Goal: Transaction & Acquisition: Download file/media

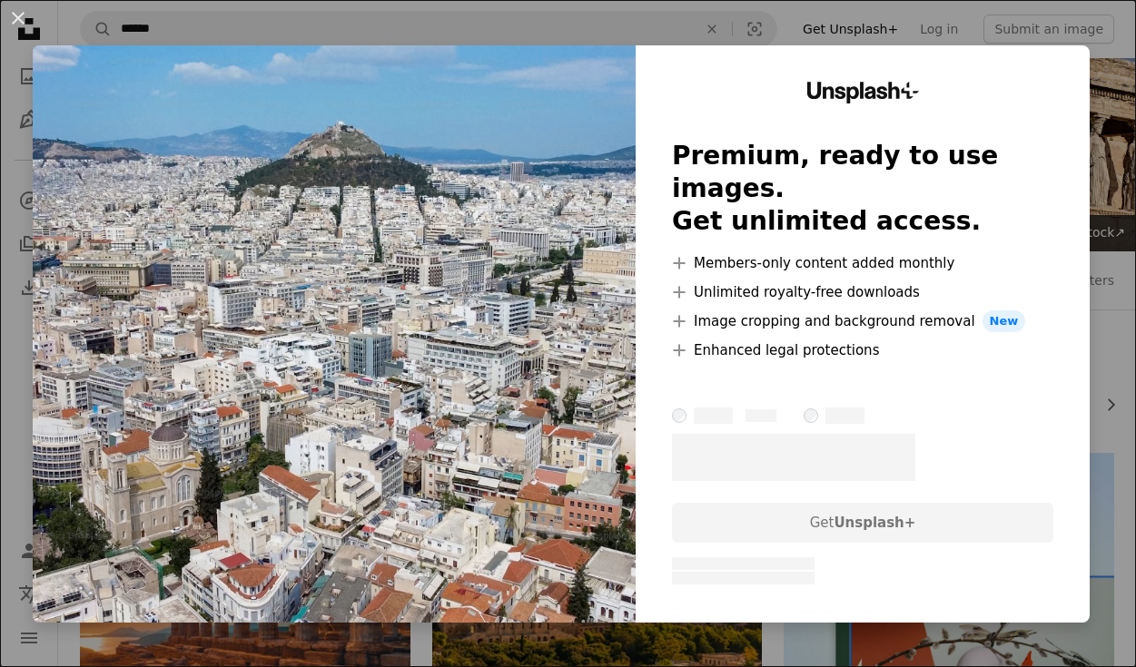
scroll to position [1352, 0]
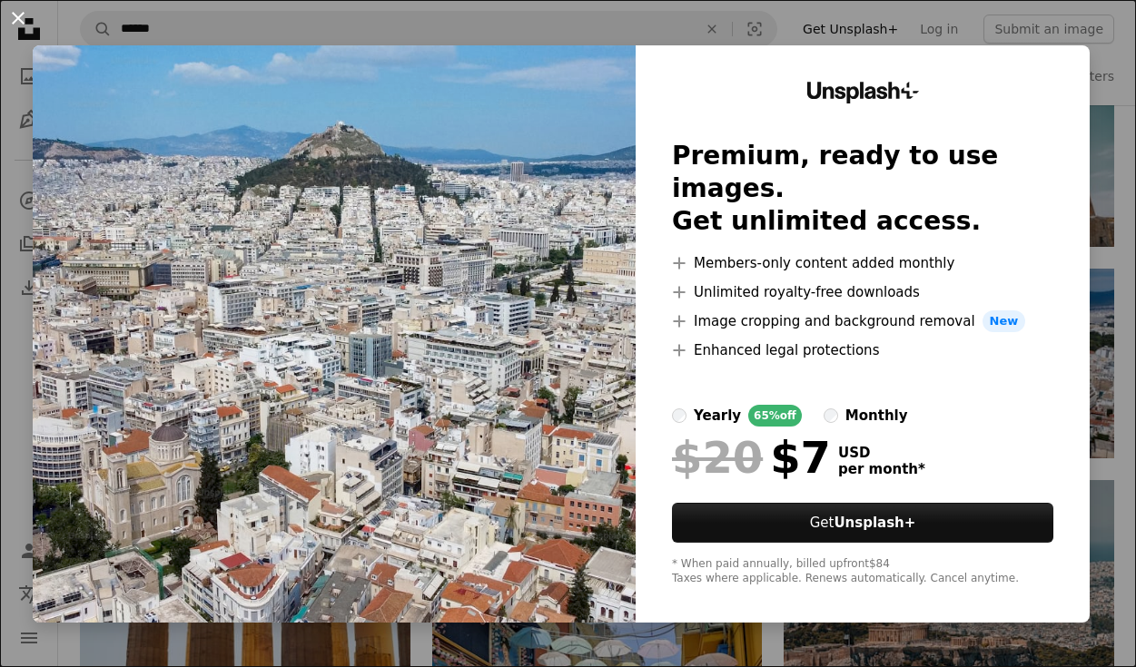
click at [16, 14] on button "An X shape" at bounding box center [18, 18] width 22 height 22
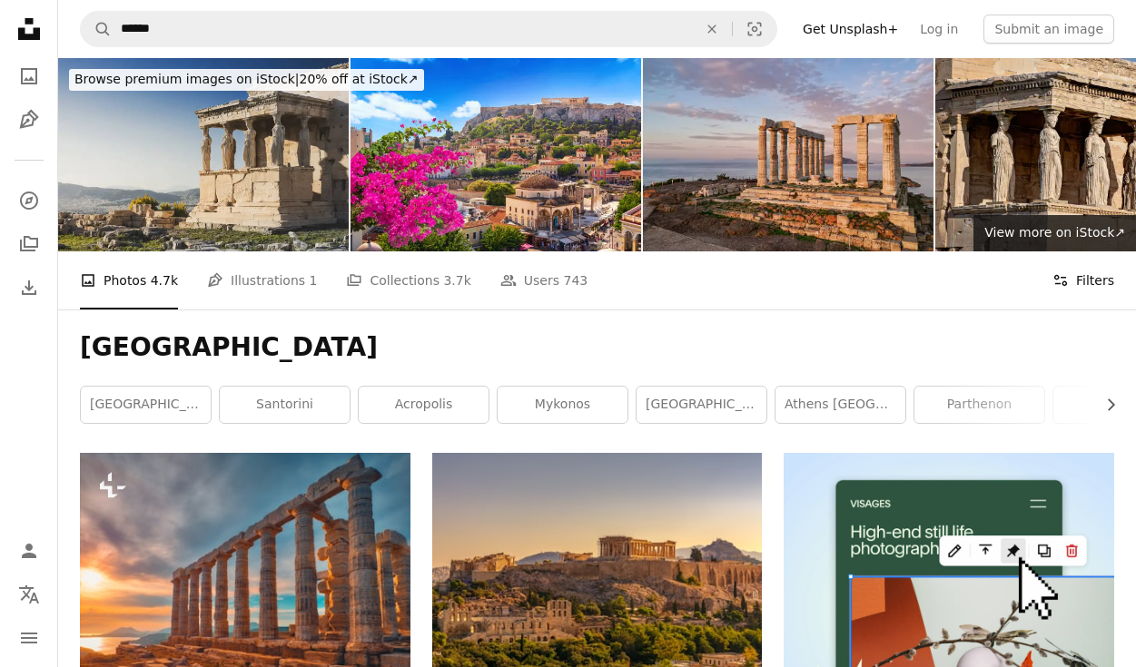
click at [1080, 288] on button "Filters Filters" at bounding box center [1084, 281] width 62 height 58
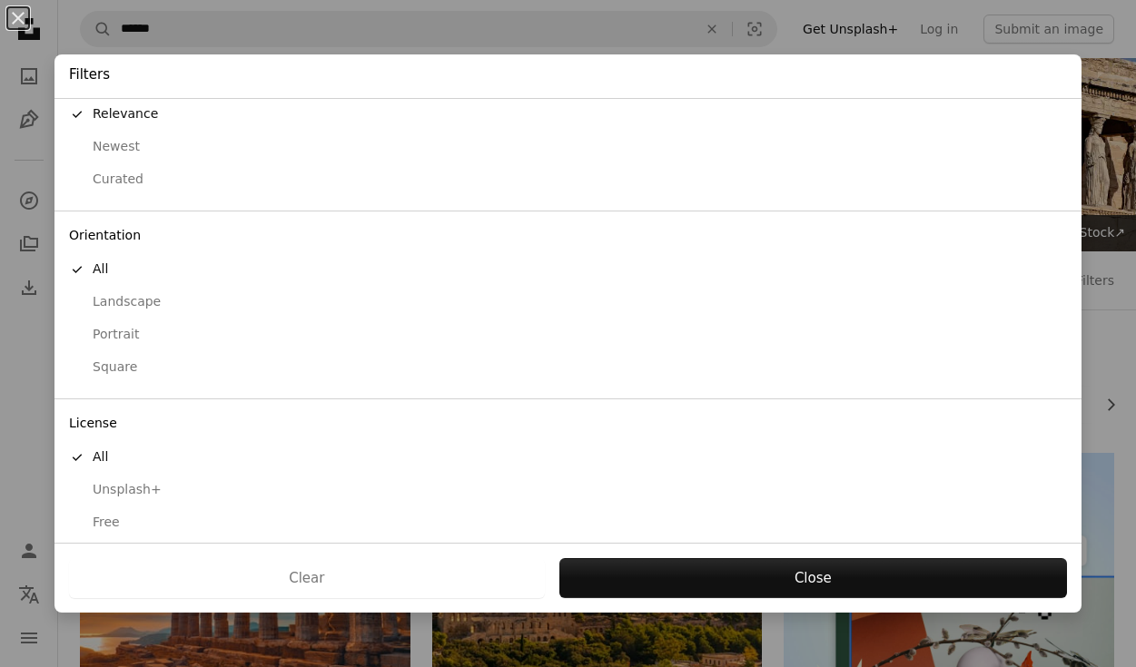
scroll to position [42, 0]
click at [105, 515] on div "Free" at bounding box center [568, 524] width 998 height 18
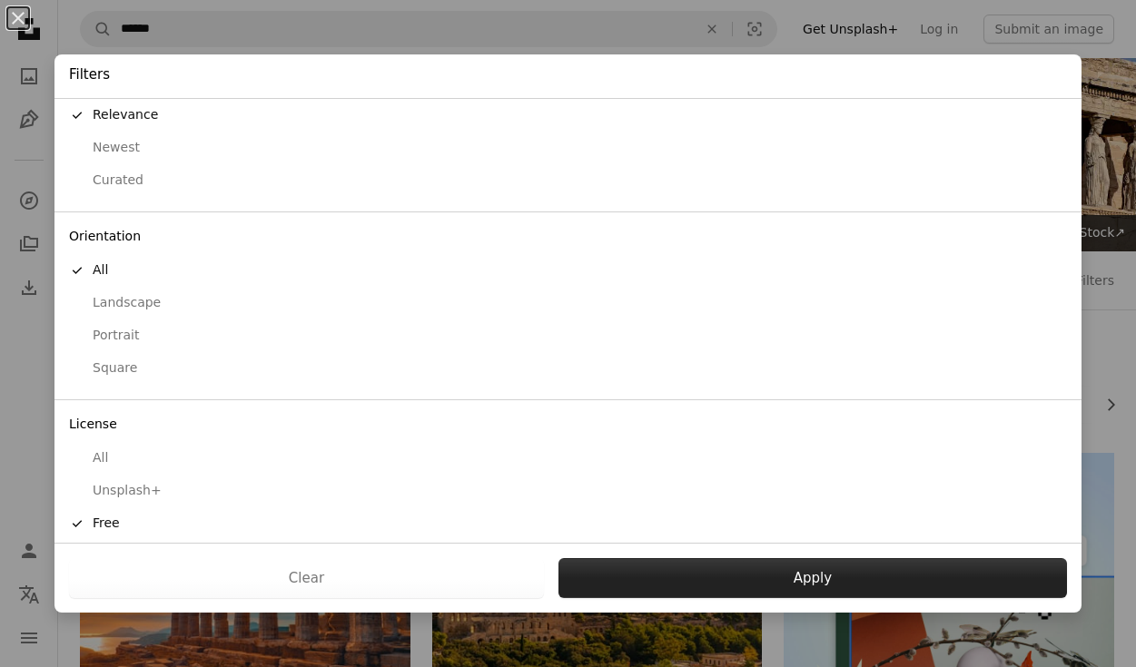
click at [790, 575] on button "Apply" at bounding box center [813, 579] width 509 height 40
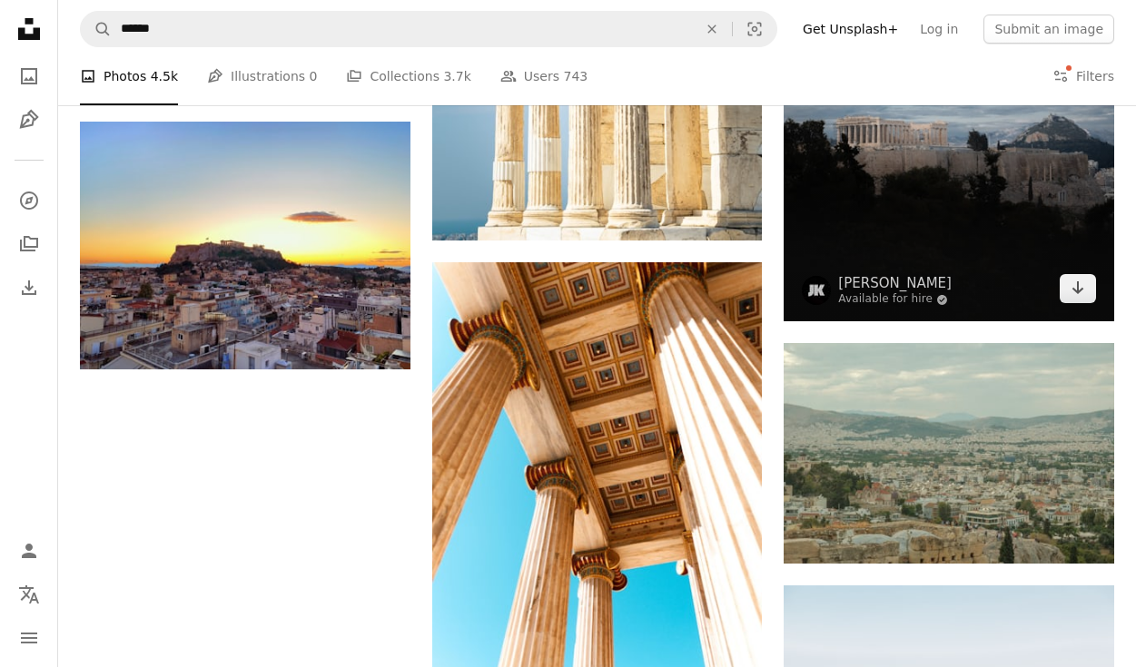
scroll to position [2341, 0]
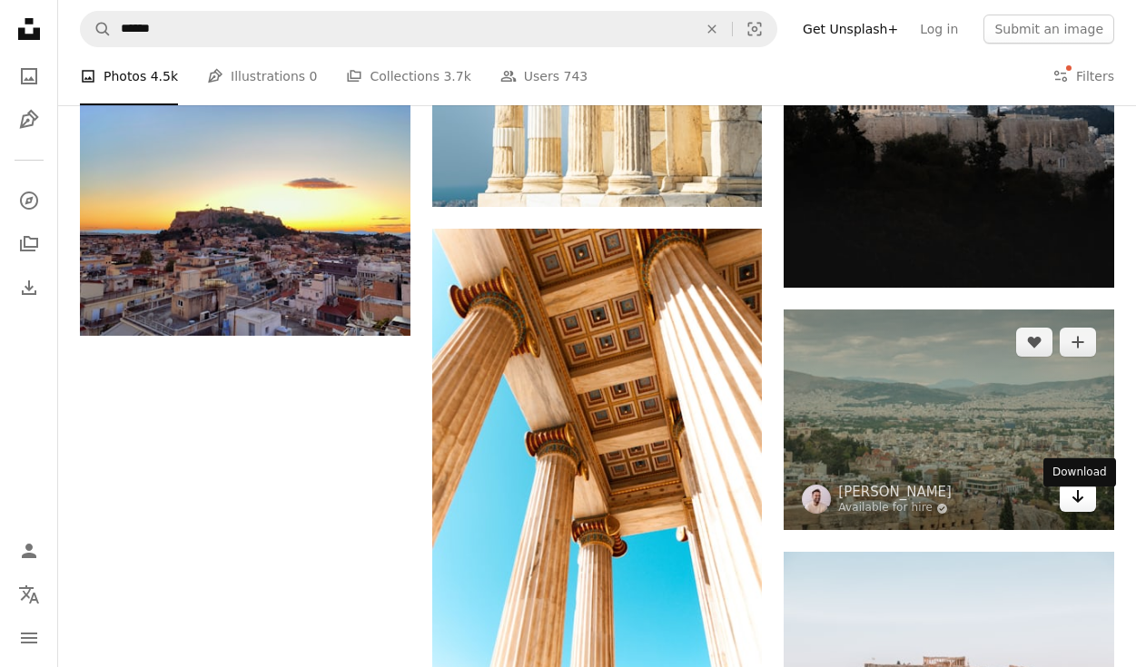
click at [1068, 501] on link "Arrow pointing down" at bounding box center [1078, 497] width 36 height 29
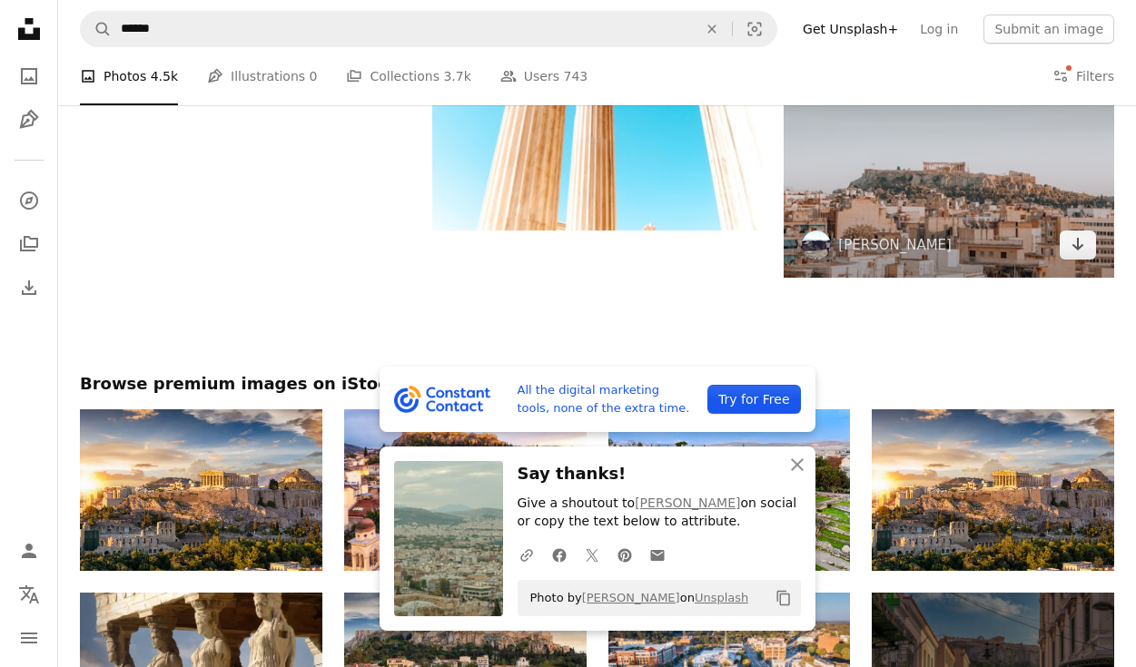
scroll to position [2828, 0]
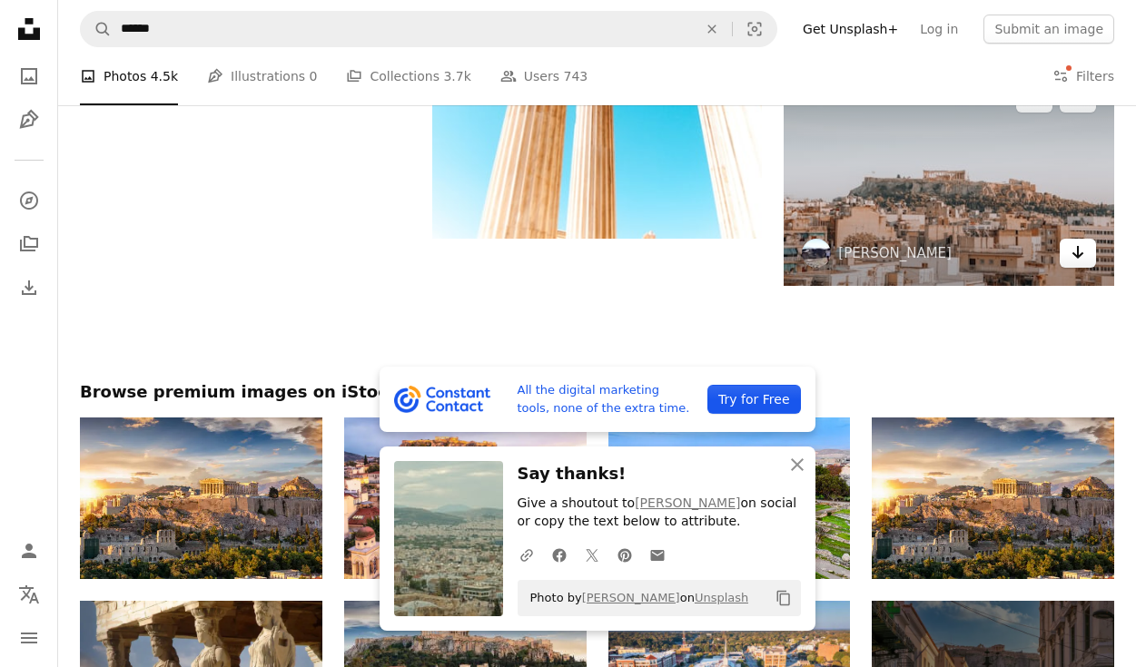
click at [1073, 268] on link "Arrow pointing down" at bounding box center [1078, 253] width 36 height 29
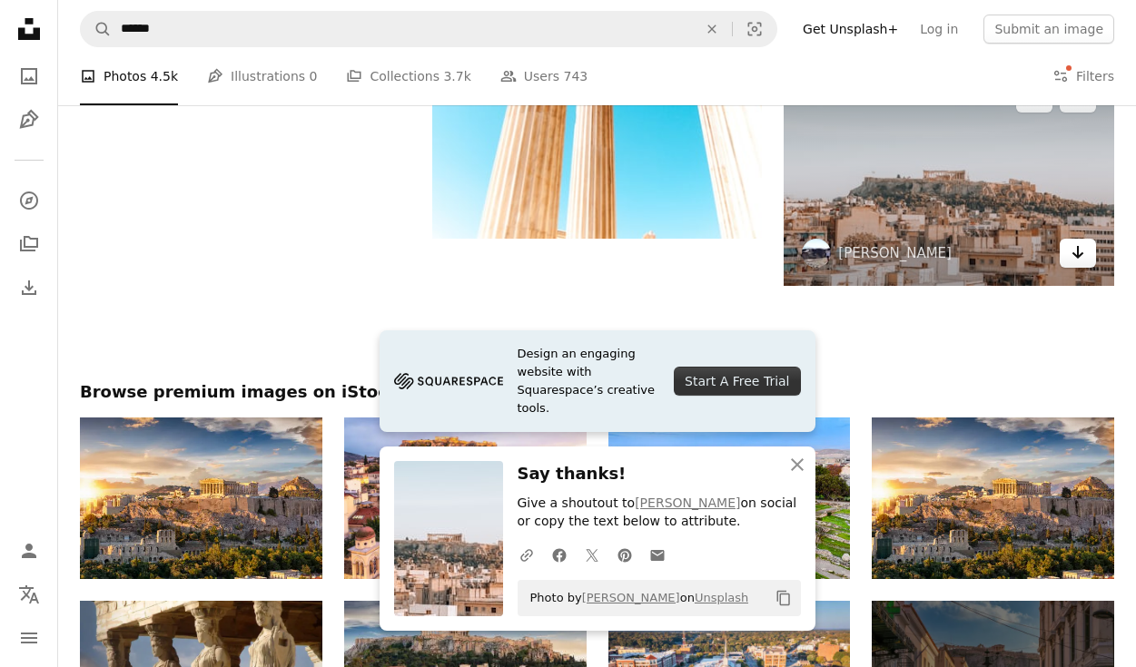
click at [1078, 256] on icon "Download" at bounding box center [1079, 252] width 12 height 13
